Goal: Task Accomplishment & Management: Manage account settings

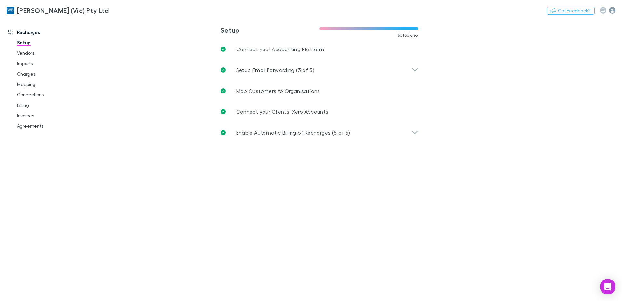
click at [613, 11] on icon "button" at bounding box center [612, 10] width 7 height 7
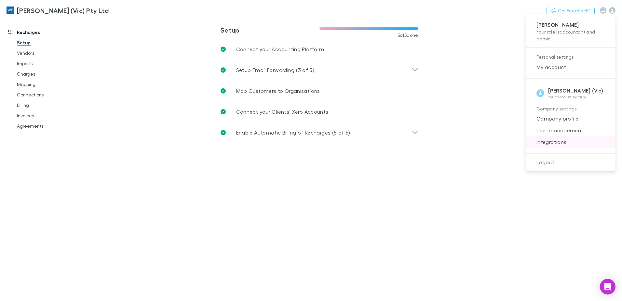
click at [550, 143] on span "Integrations" at bounding box center [570, 142] width 79 height 8
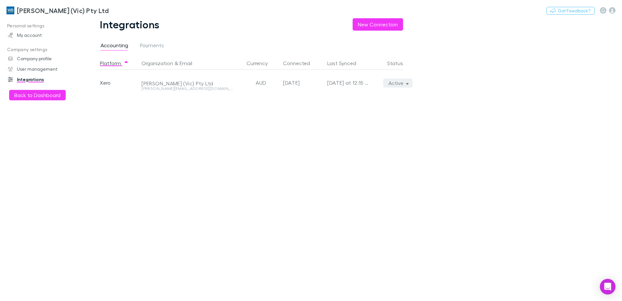
click at [409, 84] on icon "button" at bounding box center [407, 83] width 3 height 5
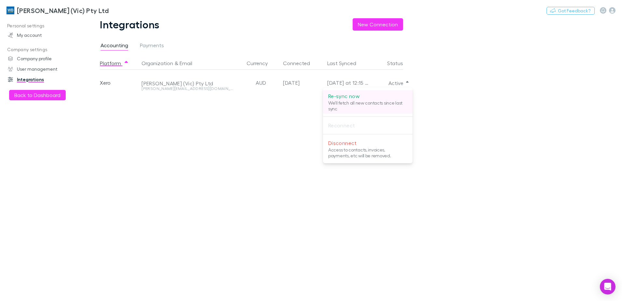
click at [369, 102] on p "We'll fetch all new contacts since last sync" at bounding box center [367, 106] width 79 height 12
click at [34, 12] on div at bounding box center [311, 150] width 622 height 301
click at [12, 9] on img at bounding box center [11, 11] width 8 height 8
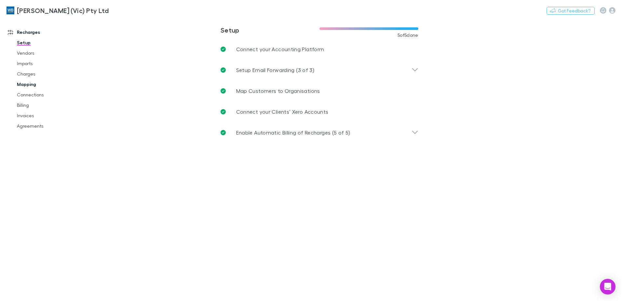
click at [24, 84] on link "Mapping" at bounding box center [48, 84] width 77 height 10
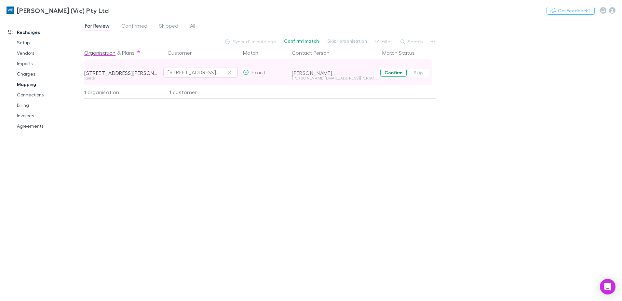
click at [395, 71] on button "Confirm" at bounding box center [393, 73] width 26 height 8
click at [19, 106] on link "Billing" at bounding box center [48, 105] width 77 height 10
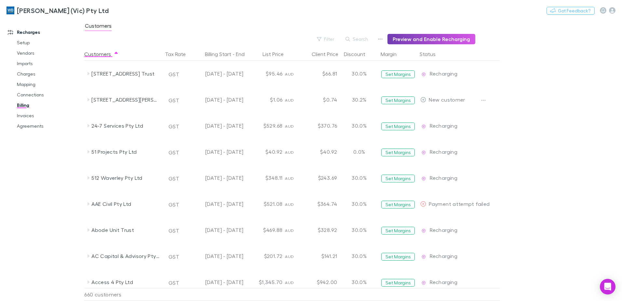
click at [414, 36] on button "Preview and Enable Recharging" at bounding box center [432, 39] width 88 height 10
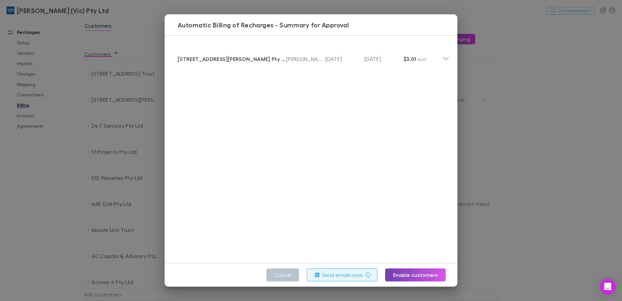
click at [413, 272] on button "Enable customers" at bounding box center [415, 274] width 61 height 13
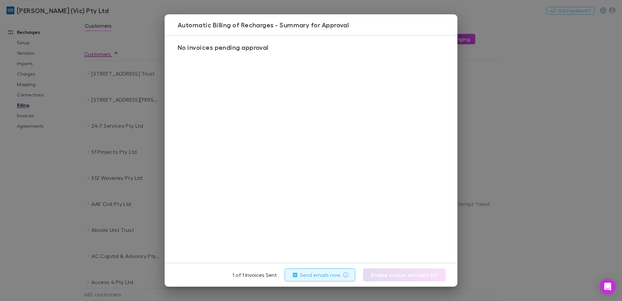
click at [30, 127] on div "Automatic Billing of Recharges - Summary for Approval No invoices pending appro…" at bounding box center [311, 150] width 622 height 301
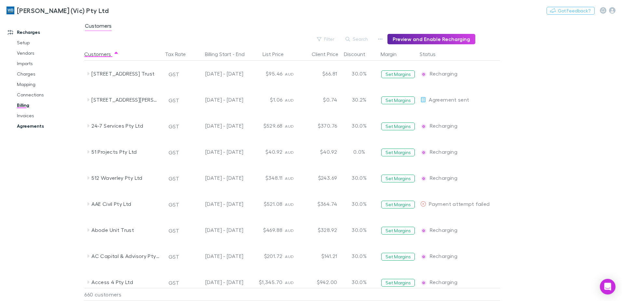
click at [37, 127] on link "Agreements" at bounding box center [48, 126] width 77 height 10
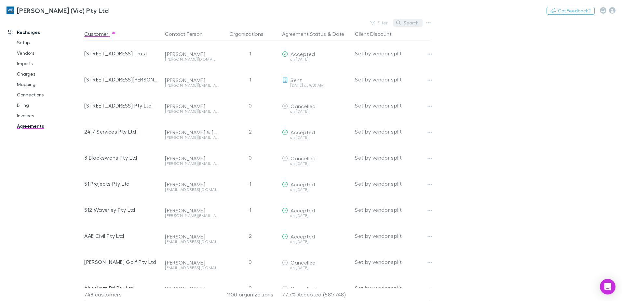
click at [408, 23] on button "Search" at bounding box center [408, 23] width 30 height 8
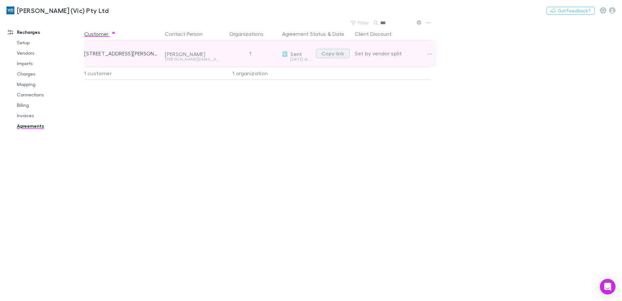
type input "***"
click at [328, 54] on button "Copy link" at bounding box center [333, 53] width 34 height 9
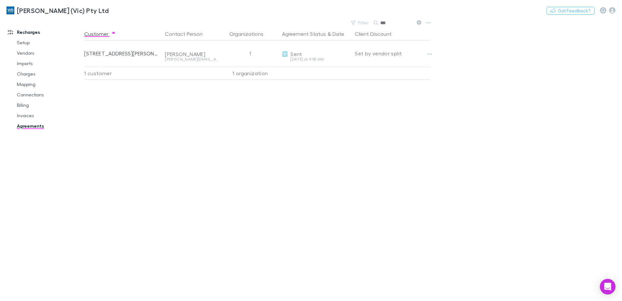
click at [419, 24] on icon at bounding box center [419, 22] width 5 height 5
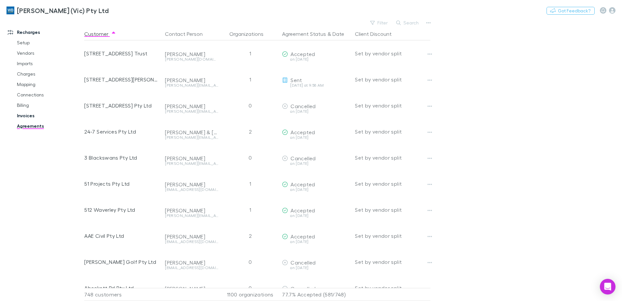
click at [22, 112] on link "Invoices" at bounding box center [48, 115] width 77 height 10
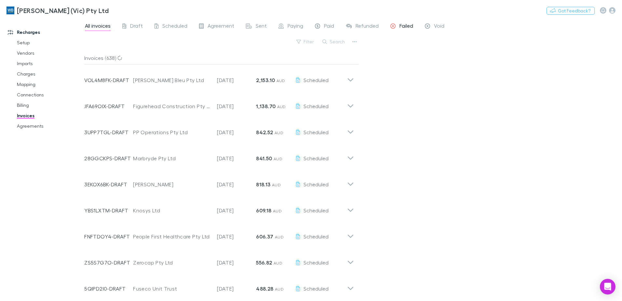
click at [412, 23] on span "Failed" at bounding box center [407, 26] width 14 height 8
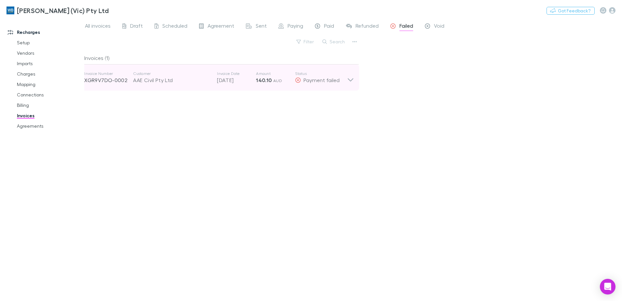
click at [352, 80] on icon at bounding box center [350, 77] width 7 height 13
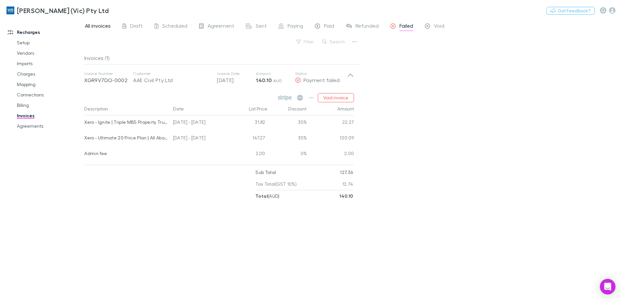
click at [104, 27] on span "All invoices" at bounding box center [98, 26] width 26 height 8
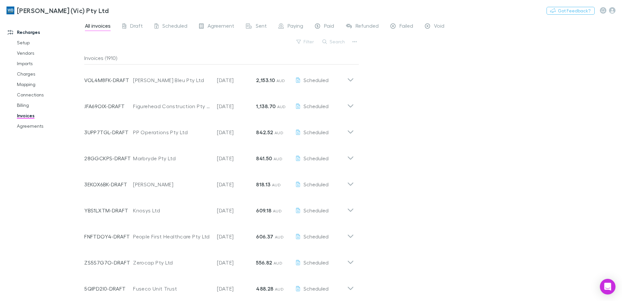
click at [339, 39] on button "Search" at bounding box center [334, 42] width 30 height 8
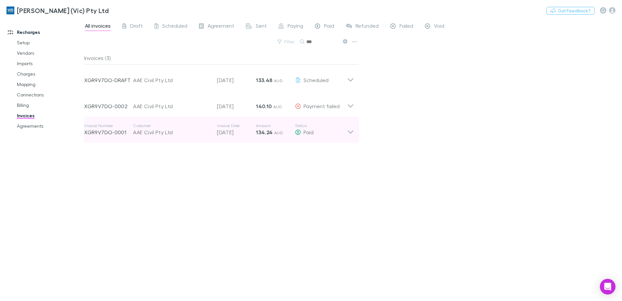
type input "***"
click at [352, 131] on icon at bounding box center [350, 129] width 7 height 13
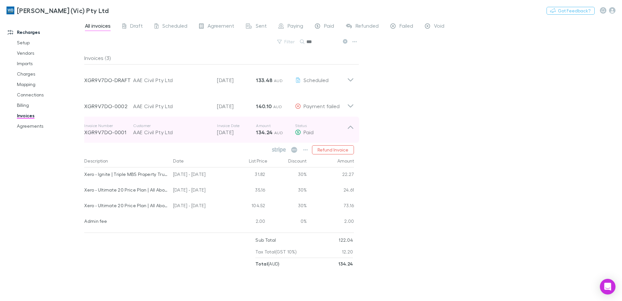
click at [352, 131] on icon at bounding box center [350, 129] width 7 height 13
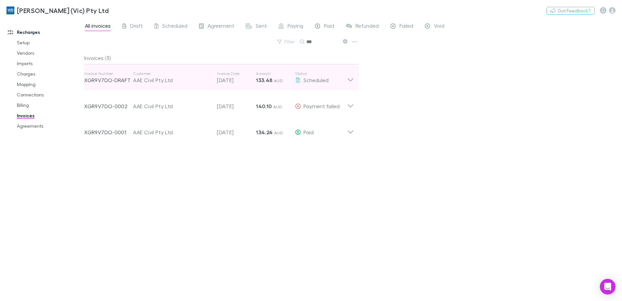
click at [353, 80] on icon at bounding box center [350, 77] width 7 height 13
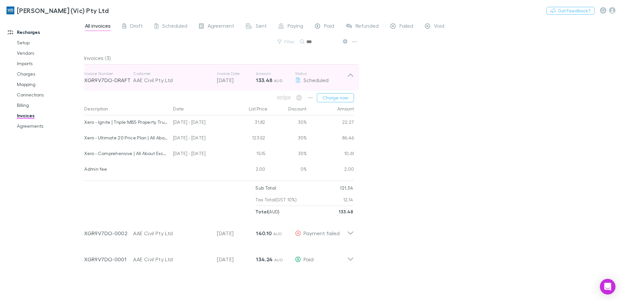
click at [349, 74] on icon at bounding box center [350, 77] width 7 height 13
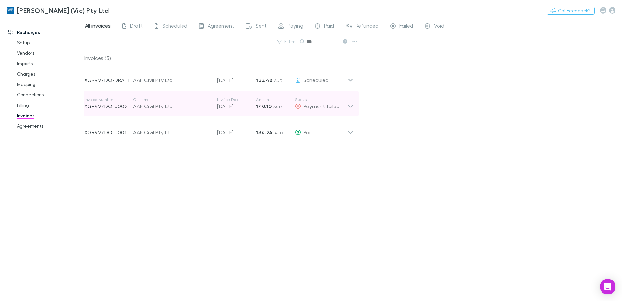
click at [352, 106] on icon at bounding box center [351, 105] width 6 height 3
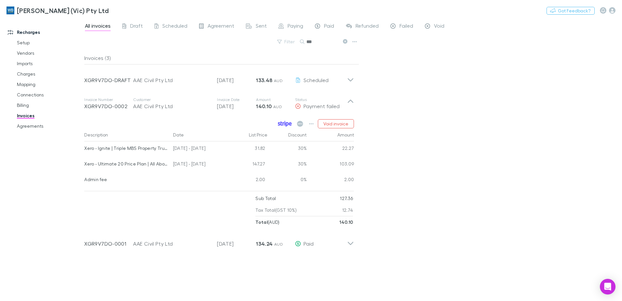
click at [285, 124] on icon at bounding box center [284, 123] width 1 height 3
